Goal: Task Accomplishment & Management: Manage account settings

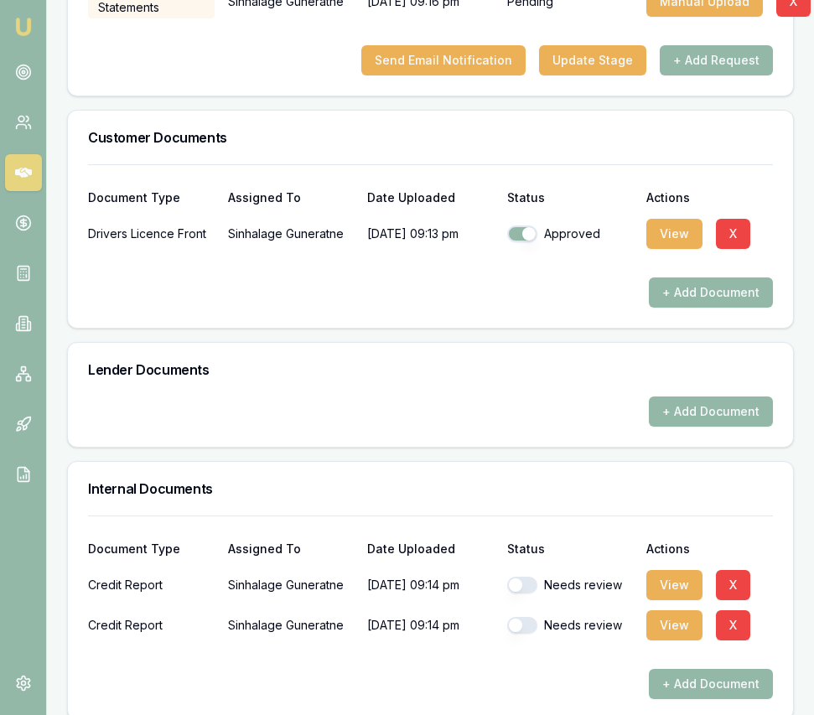
click at [525, 577] on button "button" at bounding box center [522, 585] width 30 height 17
checkbox input "true"
click at [523, 617] on button "button" at bounding box center [522, 625] width 30 height 17
checkbox input "true"
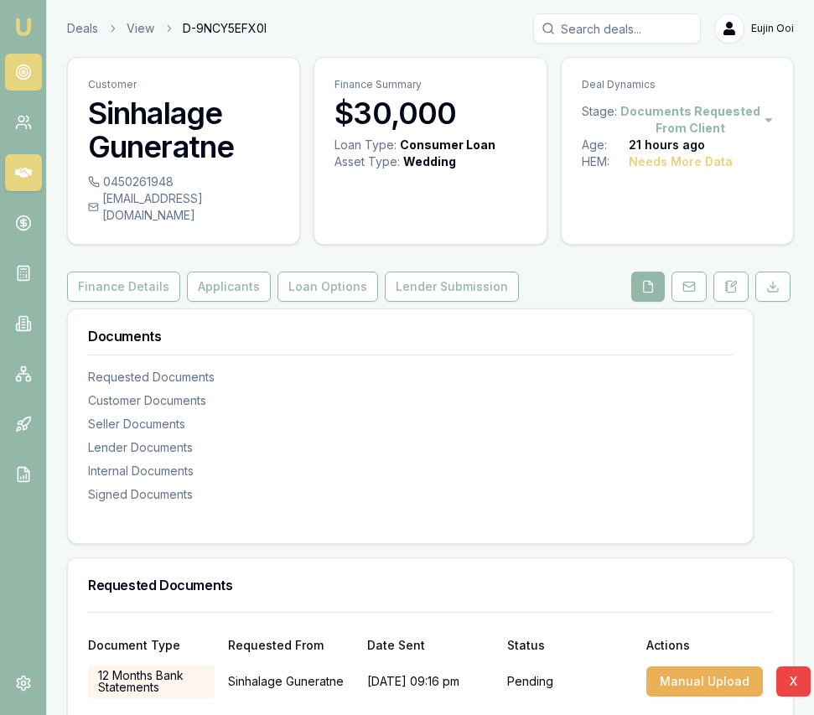
click at [19, 67] on icon at bounding box center [23, 72] width 17 height 17
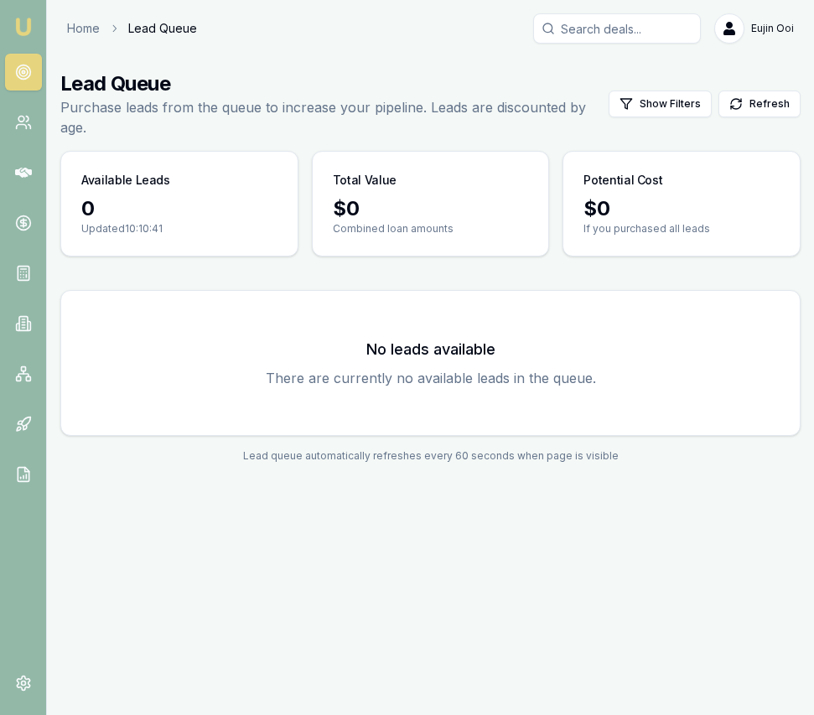
click at [25, 29] on img at bounding box center [23, 27] width 20 height 20
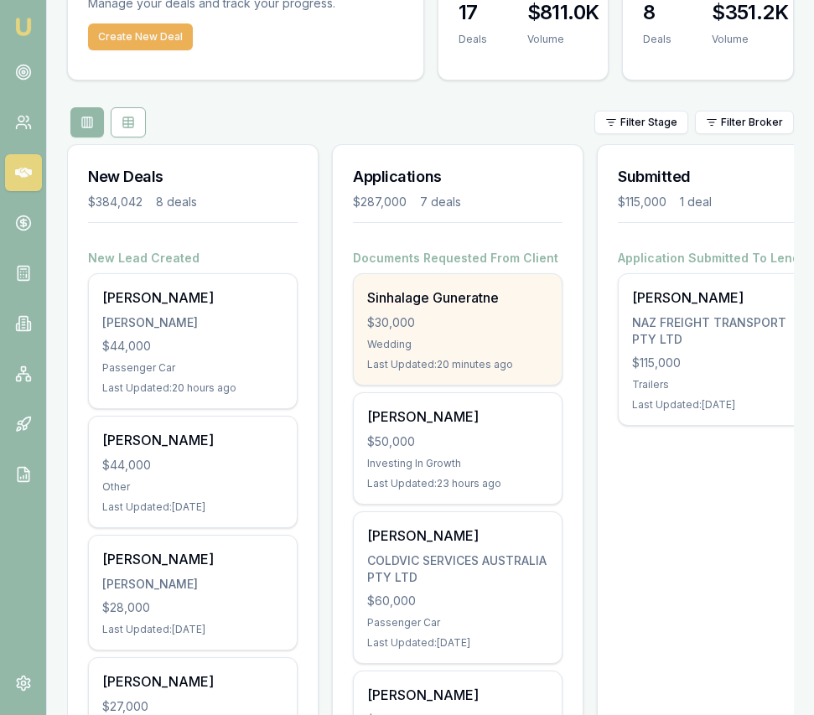
scroll to position [107, 0]
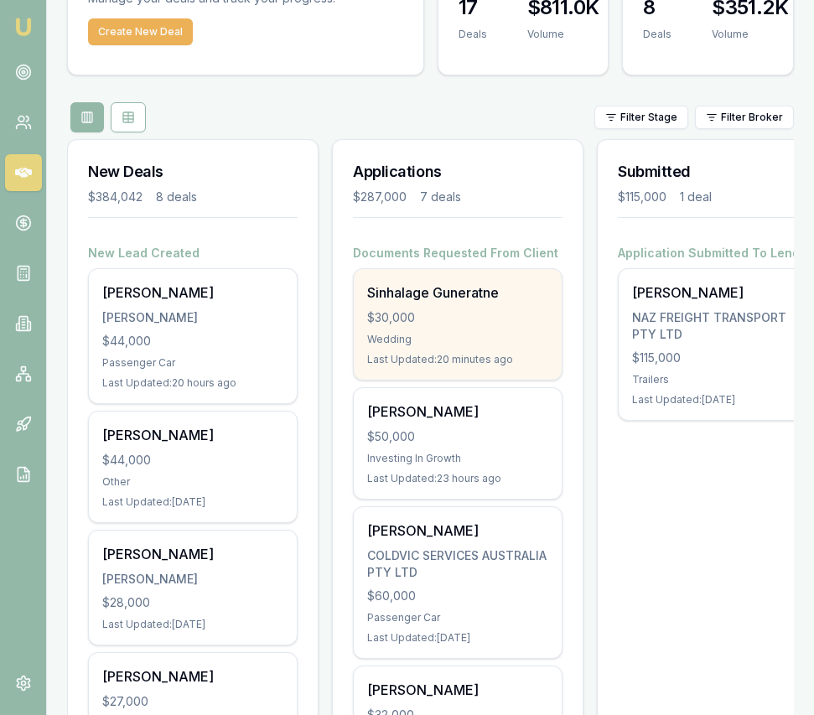
click at [473, 320] on div "$30,000" at bounding box center [457, 317] width 181 height 17
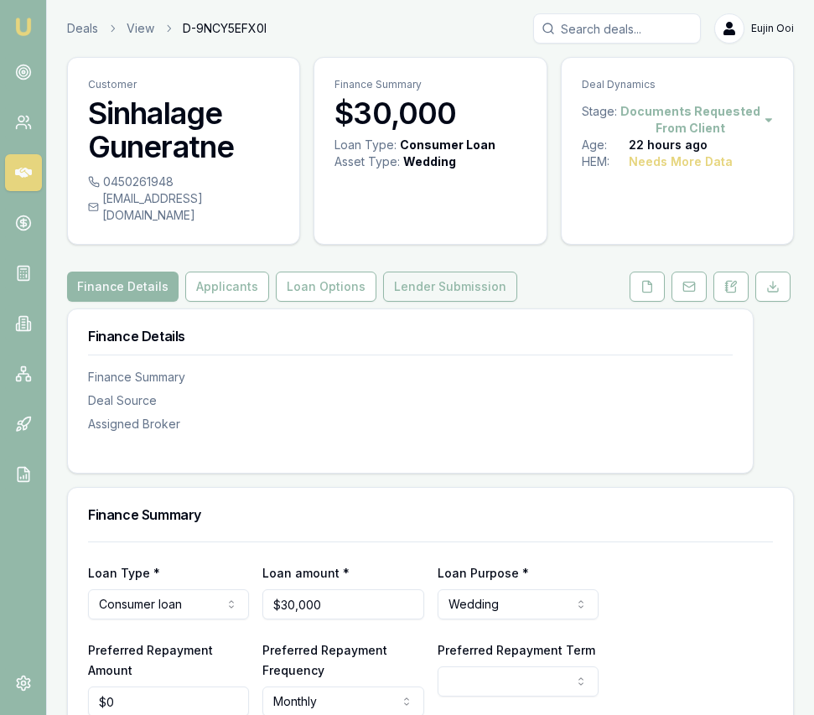
click at [461, 277] on button "Lender Submission" at bounding box center [450, 287] width 134 height 30
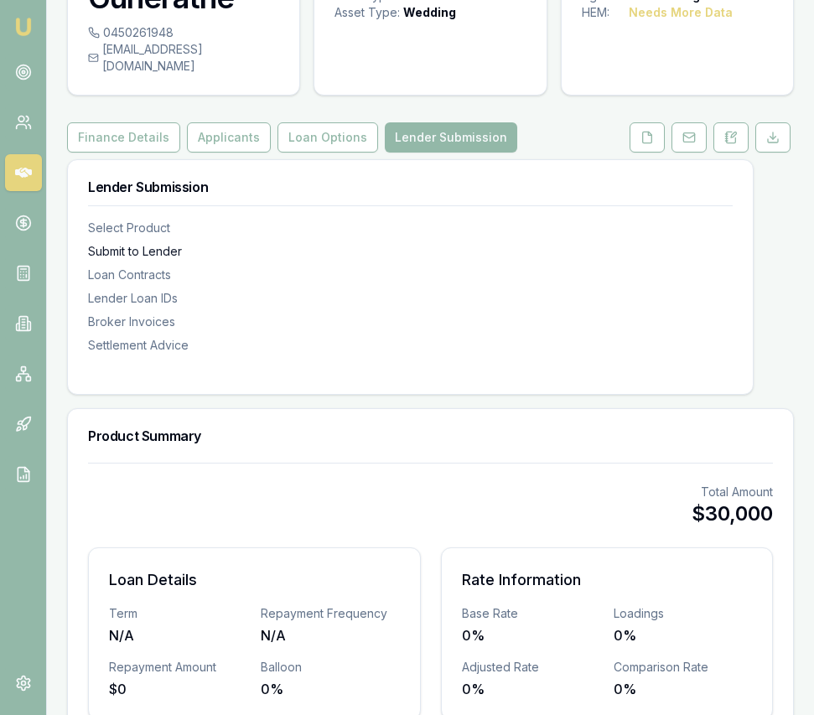
scroll to position [161, 0]
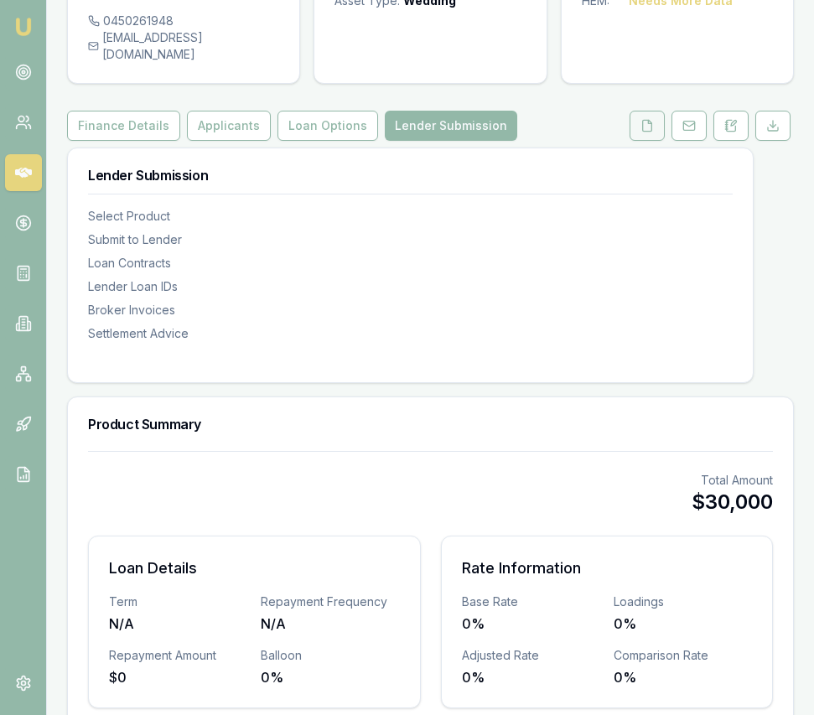
click at [641, 119] on icon at bounding box center [646, 125] width 13 height 13
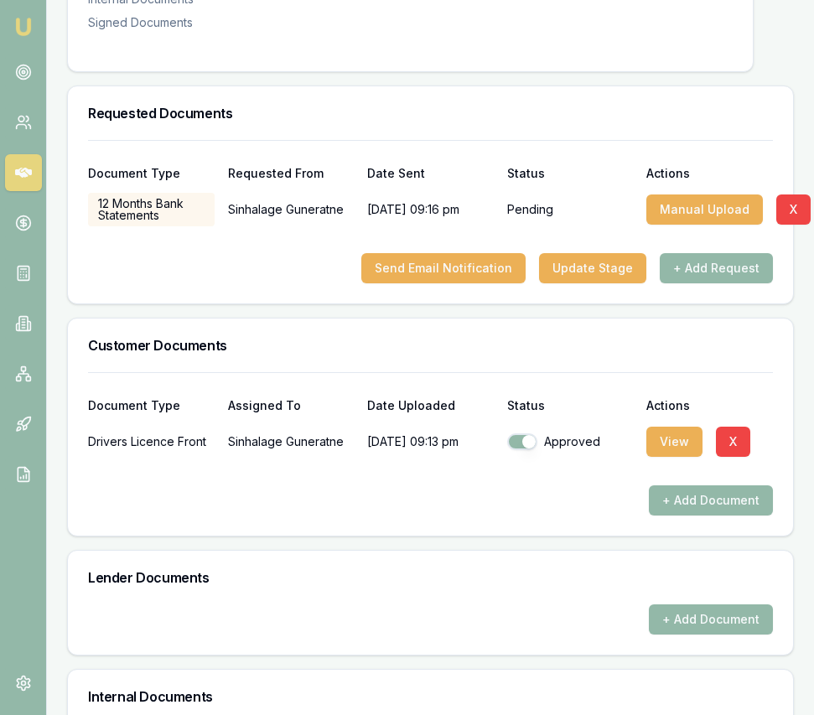
scroll to position [470, 0]
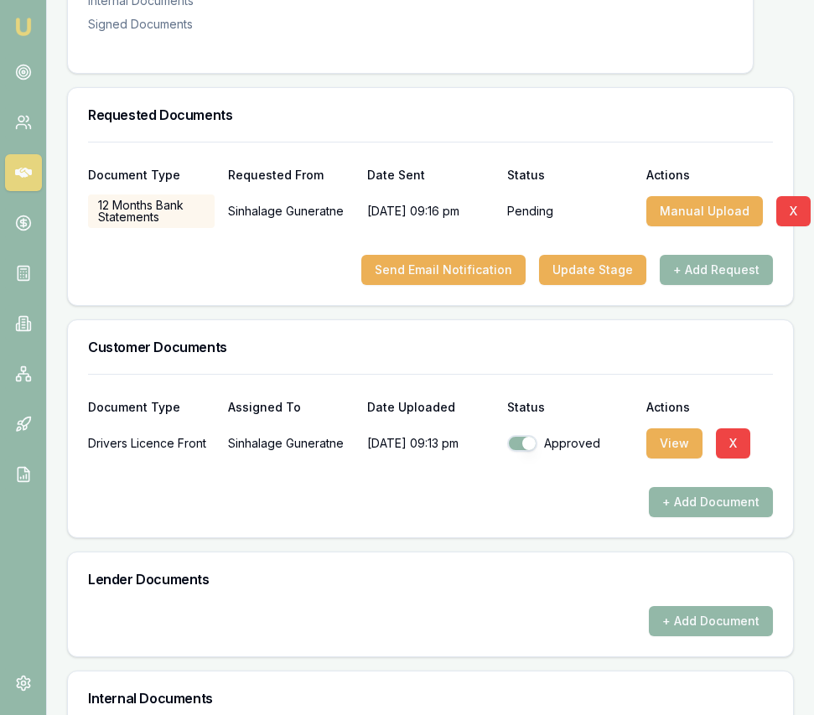
checkbox input "false"
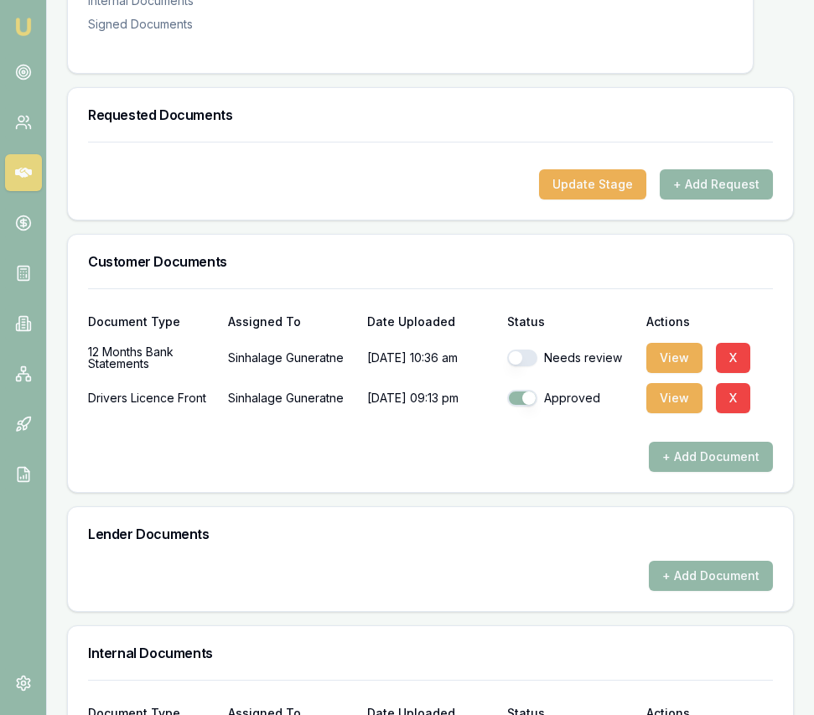
scroll to position [0, 0]
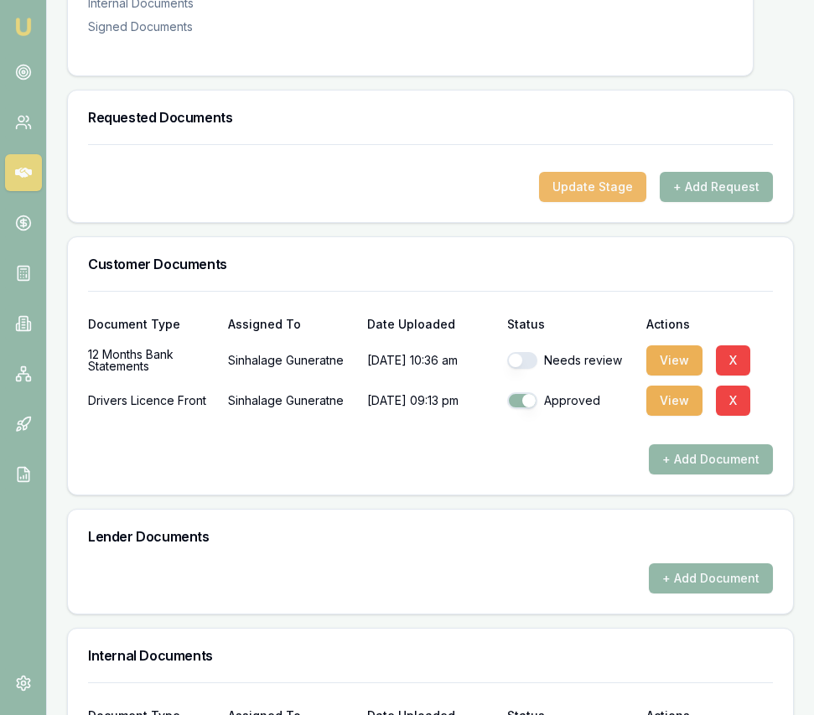
scroll to position [365, 0]
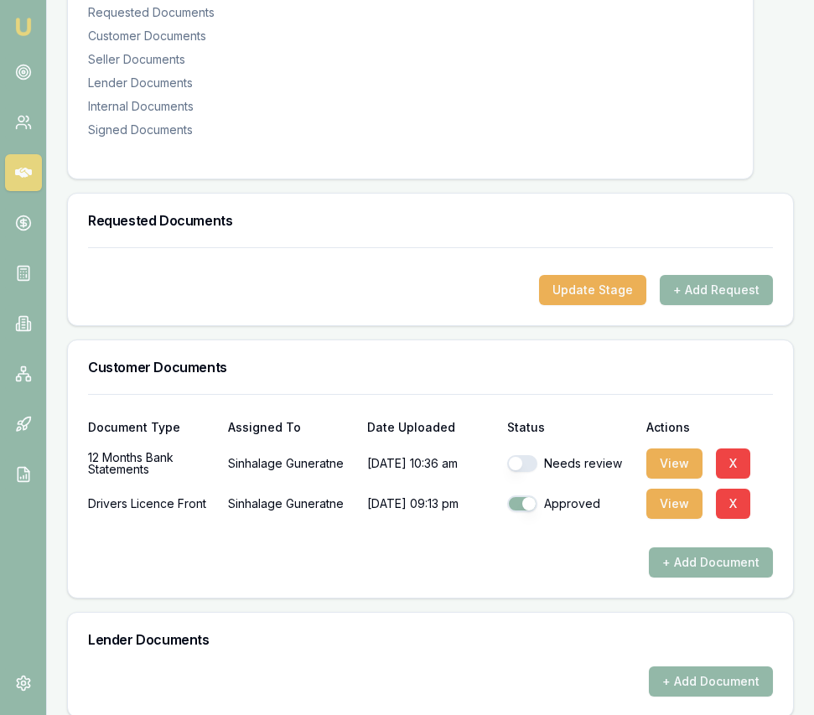
click at [537, 455] on div "Needs review" at bounding box center [570, 463] width 127 height 17
click at [527, 455] on button "button" at bounding box center [522, 463] width 30 height 17
checkbox input "true"
click at [665, 448] on button "View" at bounding box center [674, 463] width 56 height 30
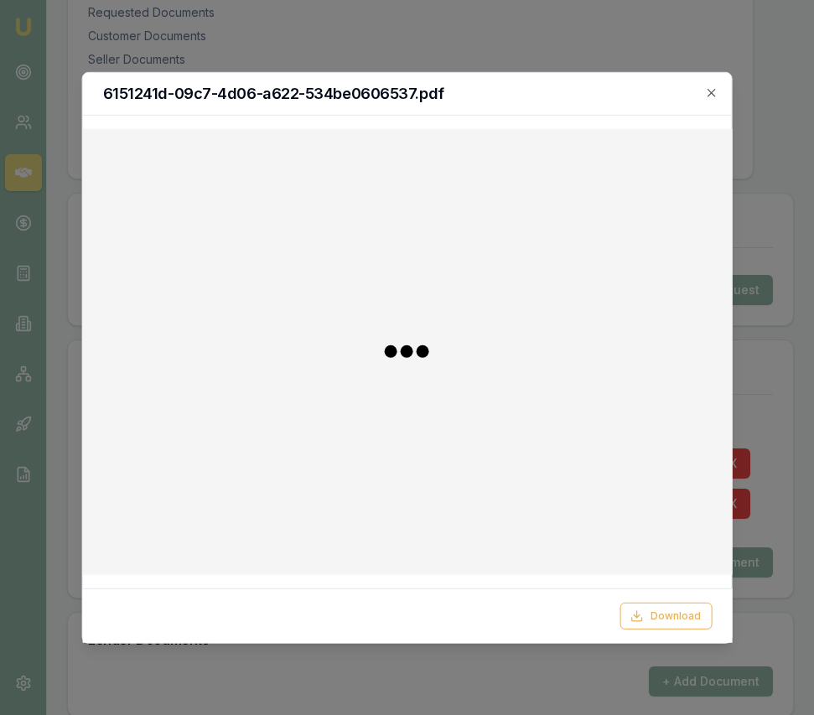
click at [655, 631] on div "Download" at bounding box center [406, 615] width 649 height 54
click at [650, 623] on button "Download" at bounding box center [665, 616] width 92 height 27
